Goal: Information Seeking & Learning: Learn about a topic

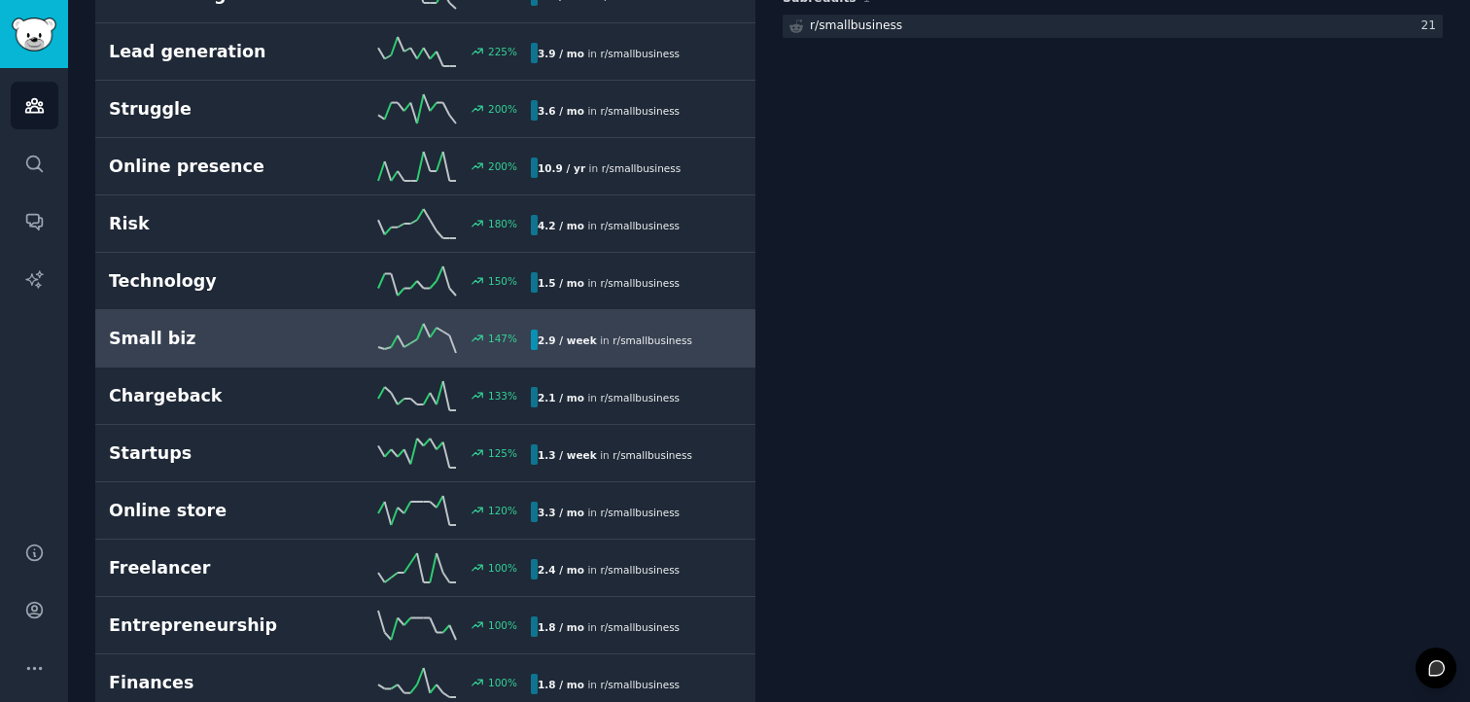
scroll to position [462, 0]
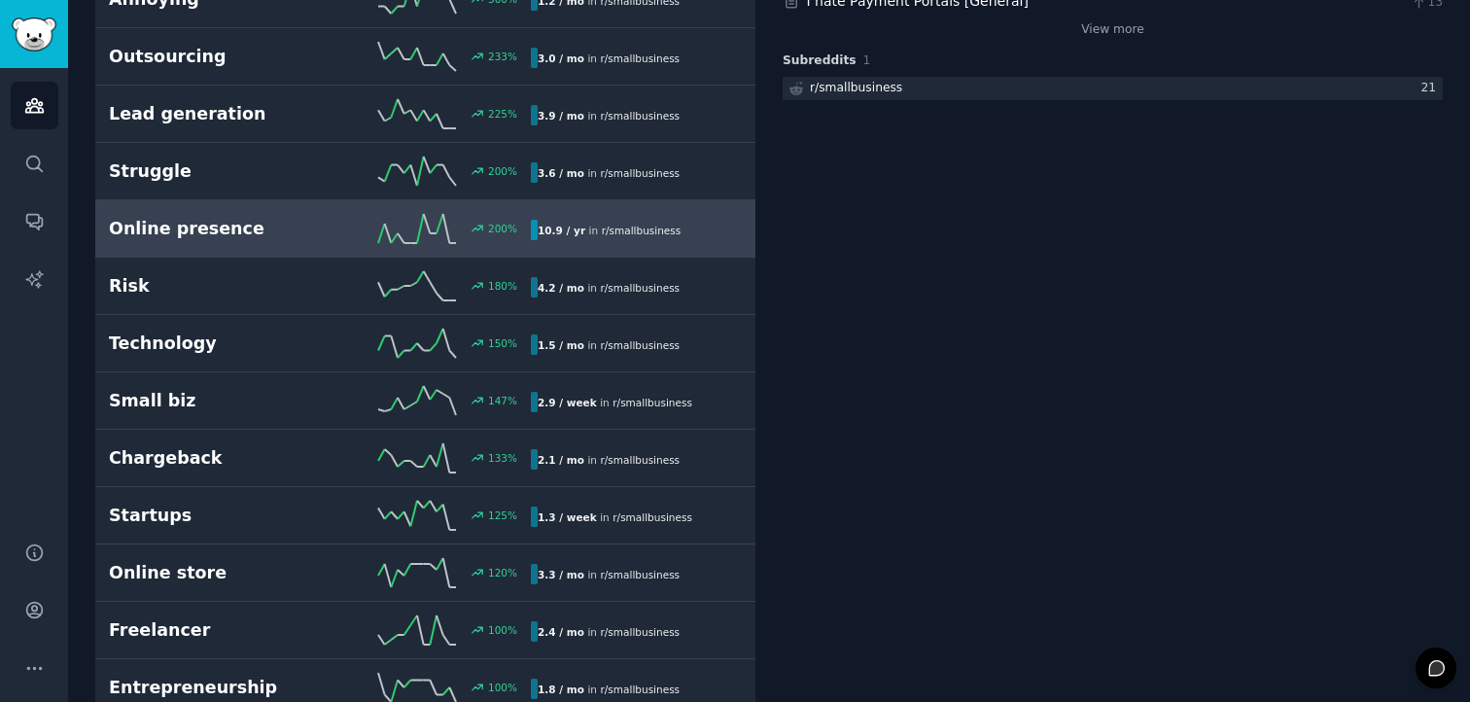
click at [265, 236] on h2 "Online presence" at bounding box center [214, 229] width 211 height 24
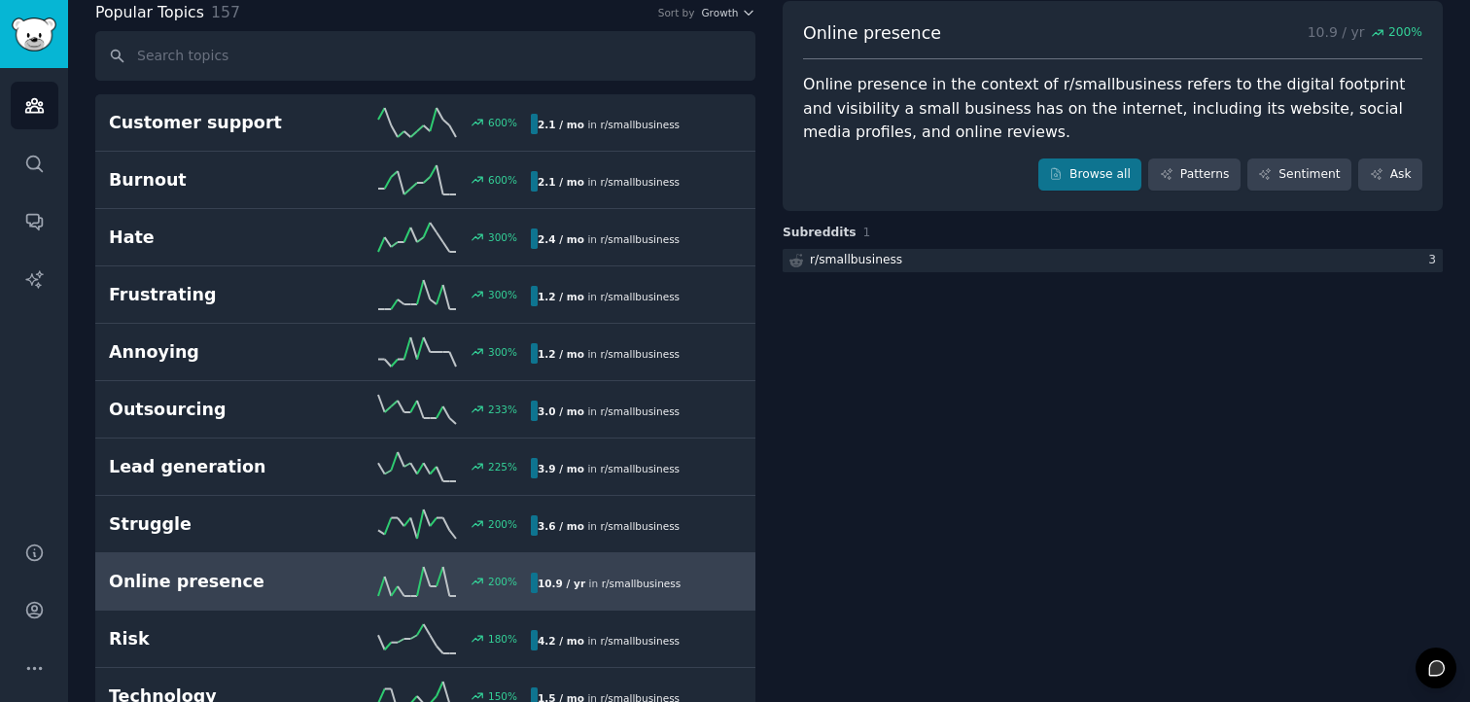
scroll to position [80, 0]
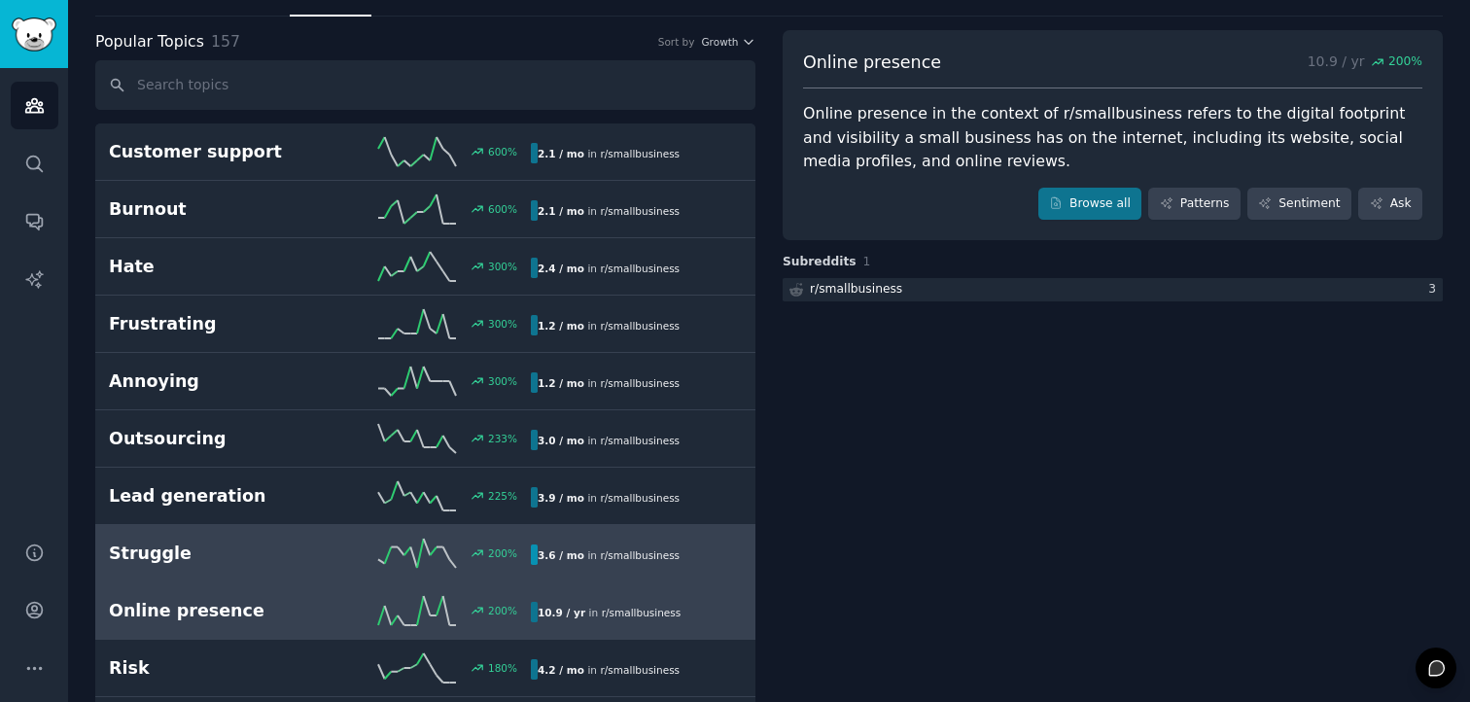
click at [404, 547] on icon at bounding box center [417, 552] width 78 height 29
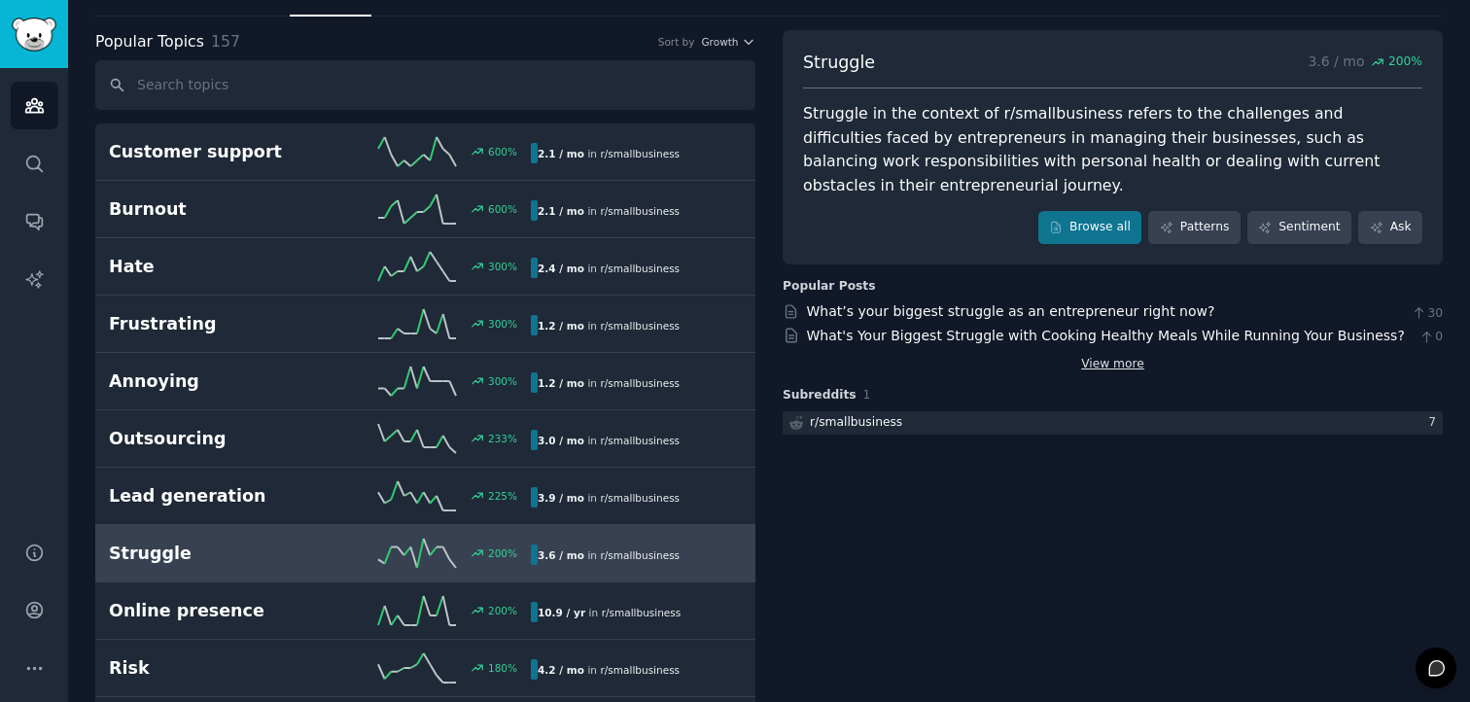
click at [1087, 356] on link "View more" at bounding box center [1112, 364] width 63 height 17
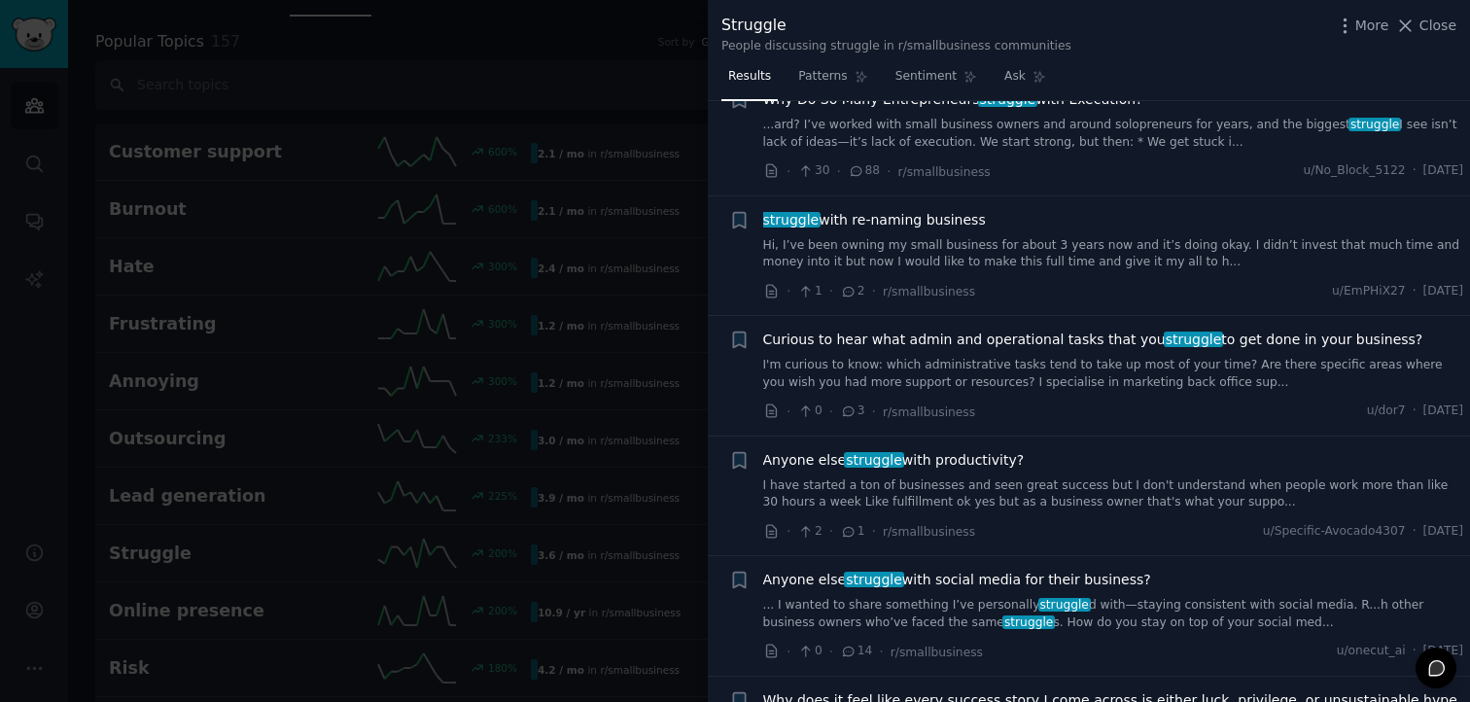
scroll to position [4006, 0]
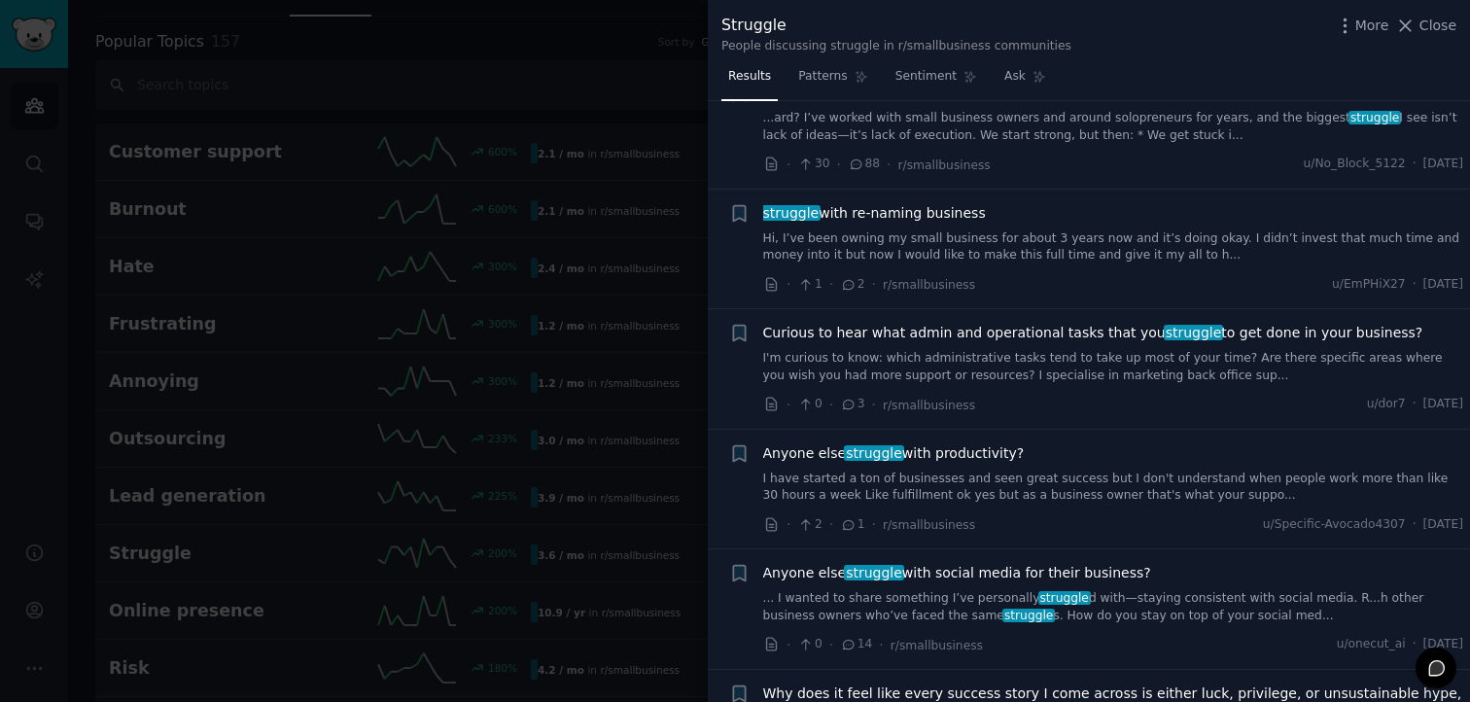
click at [990, 563] on span "Anyone else struggle with social media for their business?" at bounding box center [957, 573] width 388 height 20
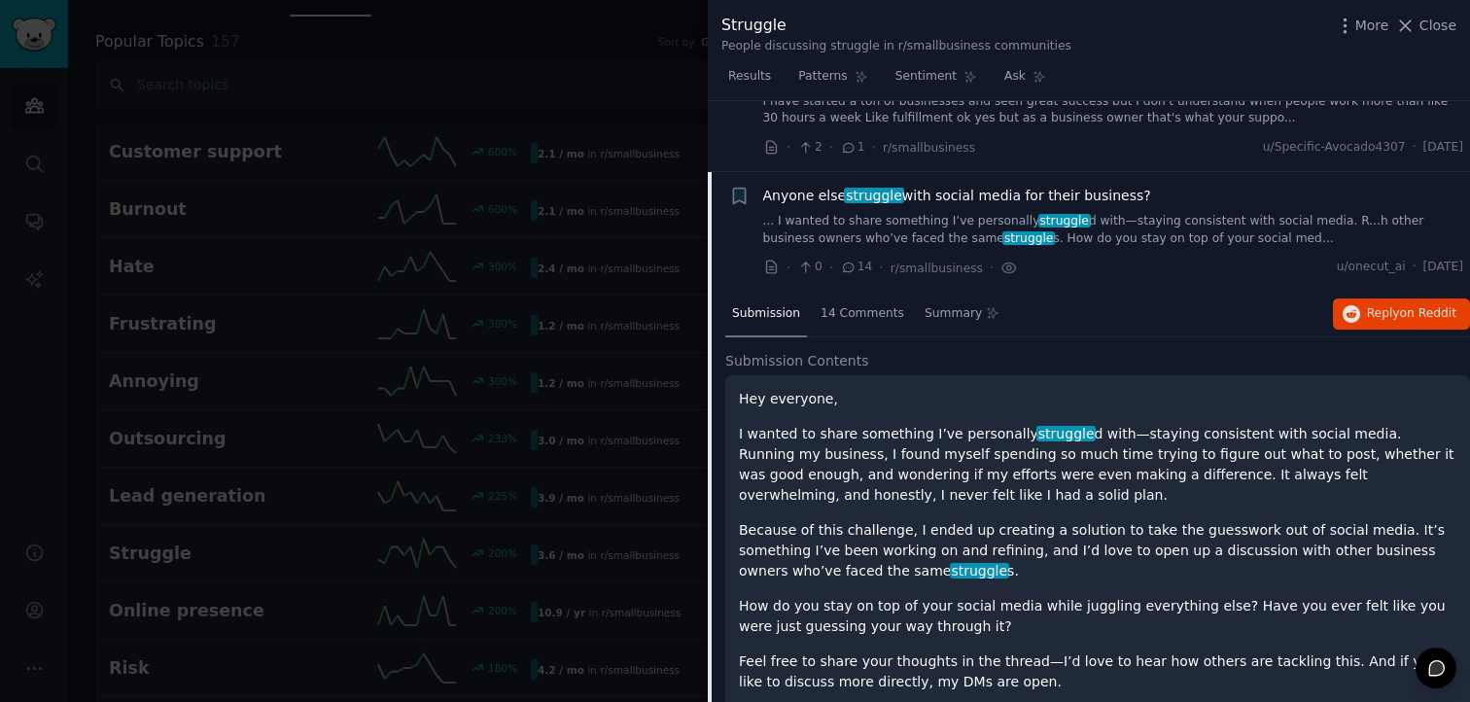
scroll to position [4325, 0]
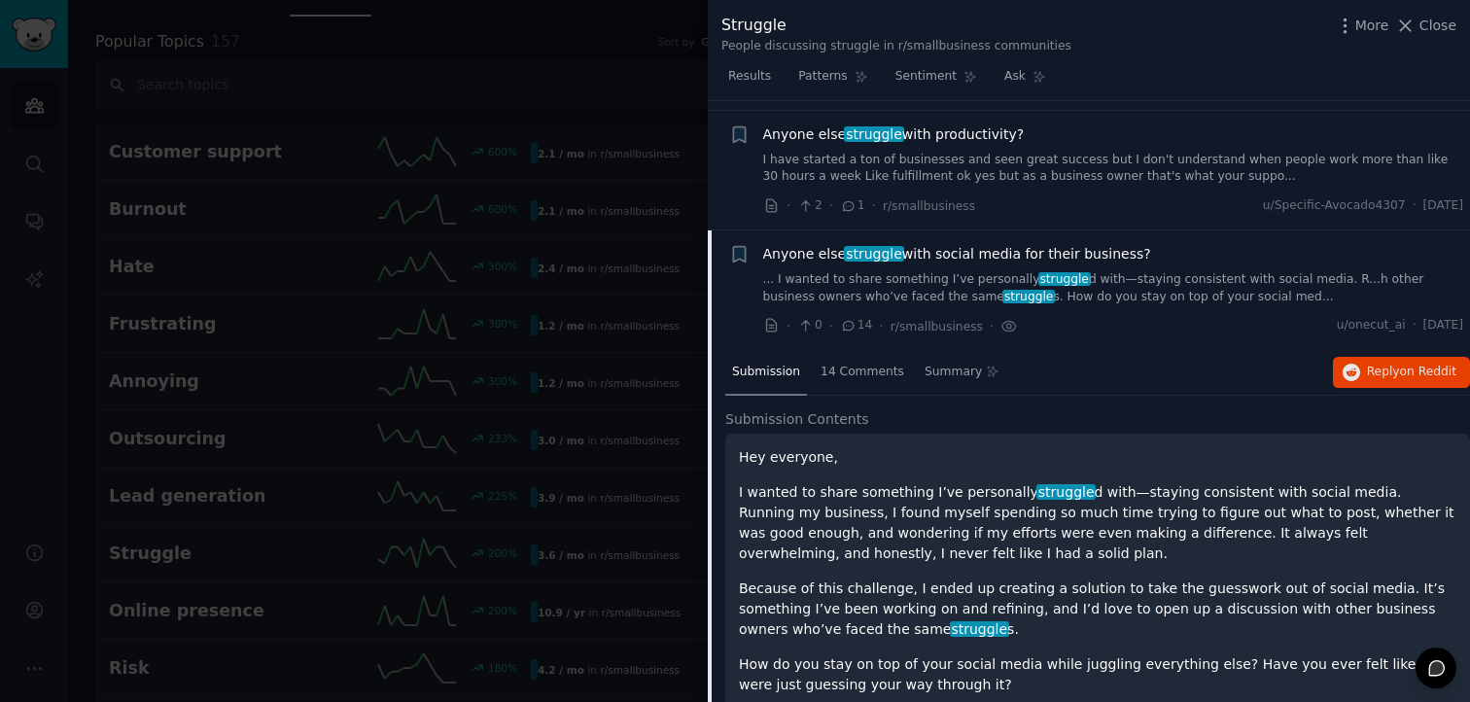
click at [937, 244] on span "Anyone else struggle with social media for their business?" at bounding box center [957, 254] width 388 height 20
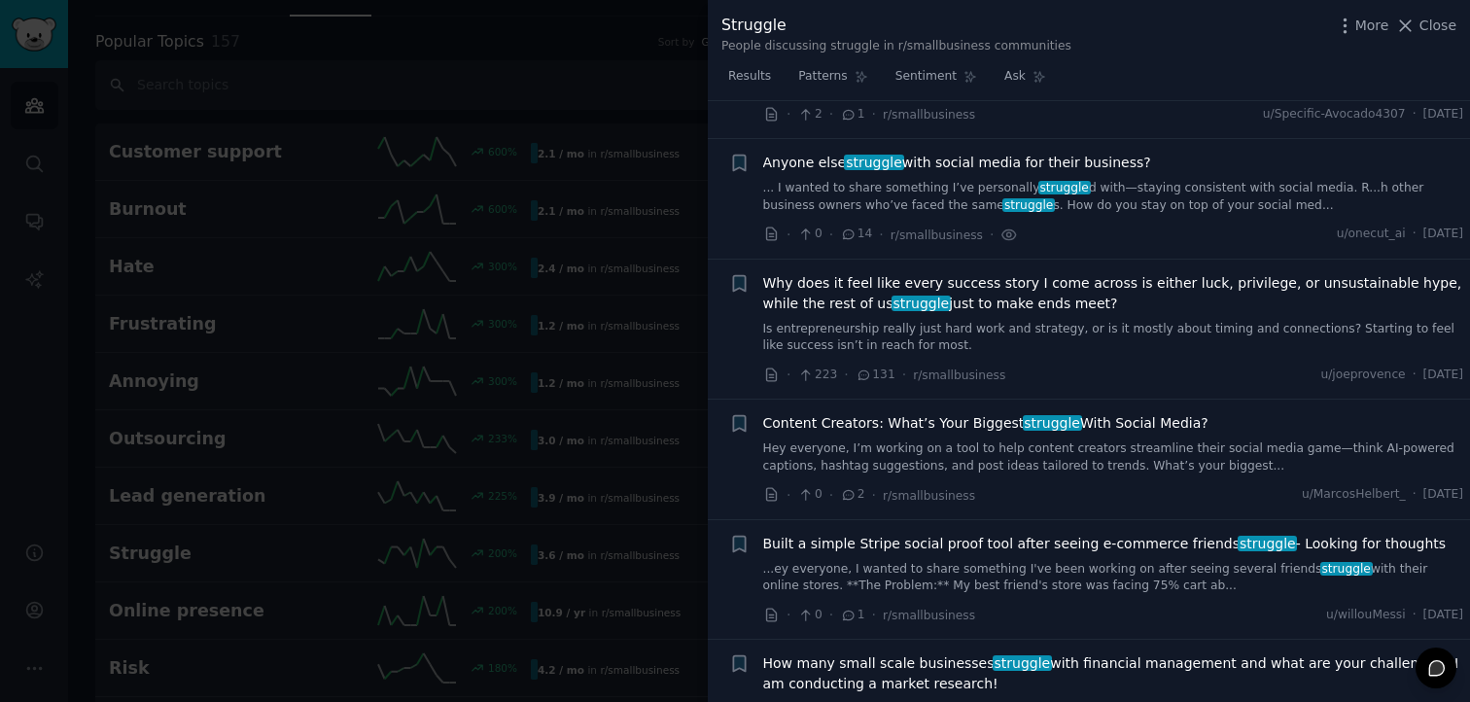
scroll to position [4434, 0]
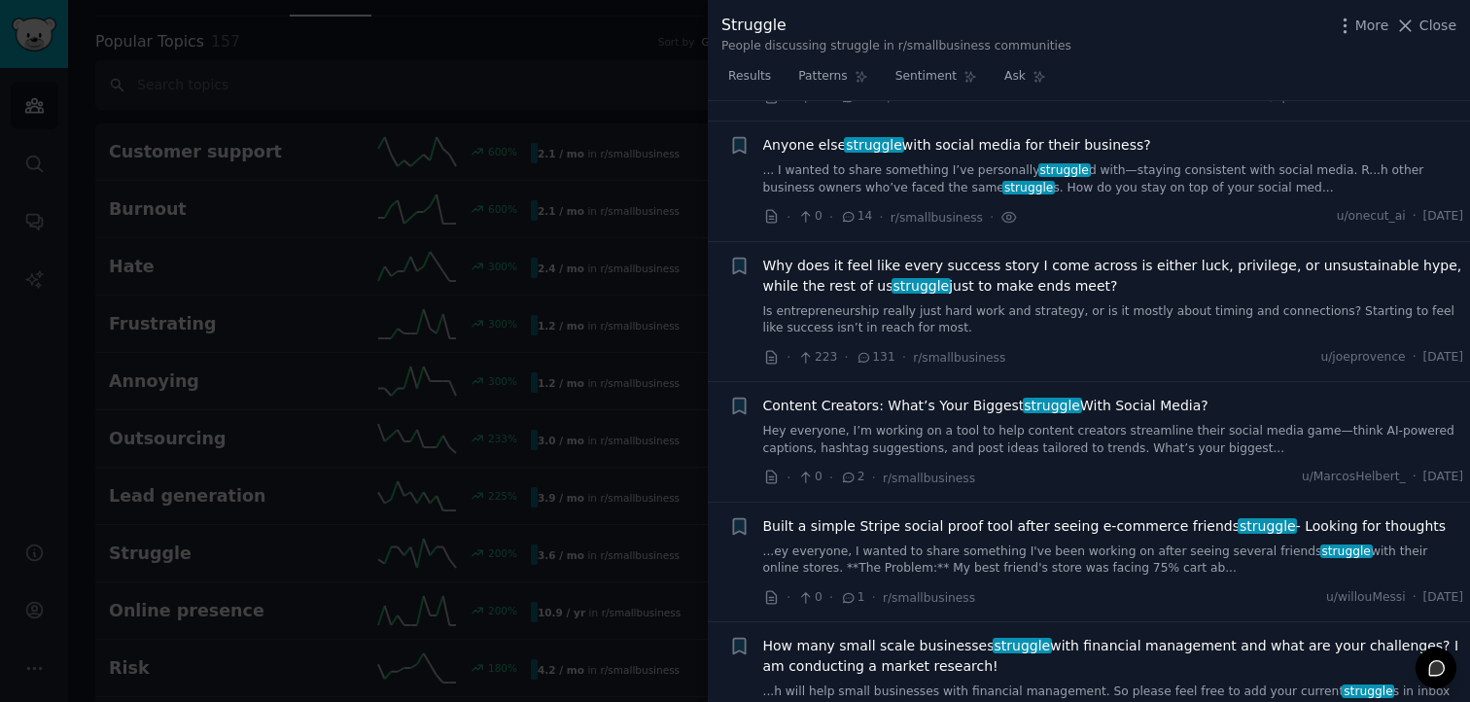
click at [937, 242] on li "+ Why does it feel like every success story I come across is either luck, privi…" at bounding box center [1089, 312] width 762 height 140
click at [970, 135] on span "Anyone else struggle with social media for their business?" at bounding box center [957, 145] width 388 height 20
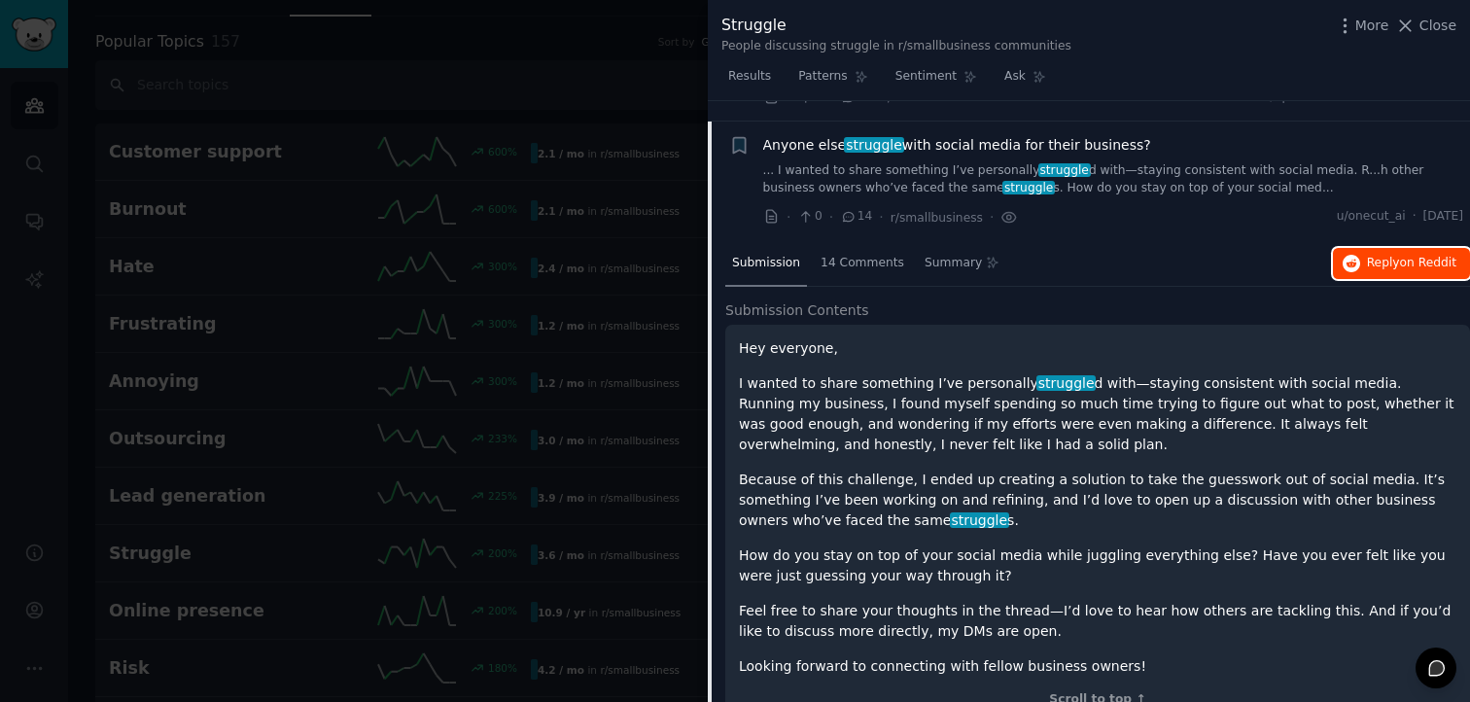
click at [1354, 248] on button "Reply on Reddit" at bounding box center [1401, 263] width 137 height 31
